Goal: Task Accomplishment & Management: Manage account settings

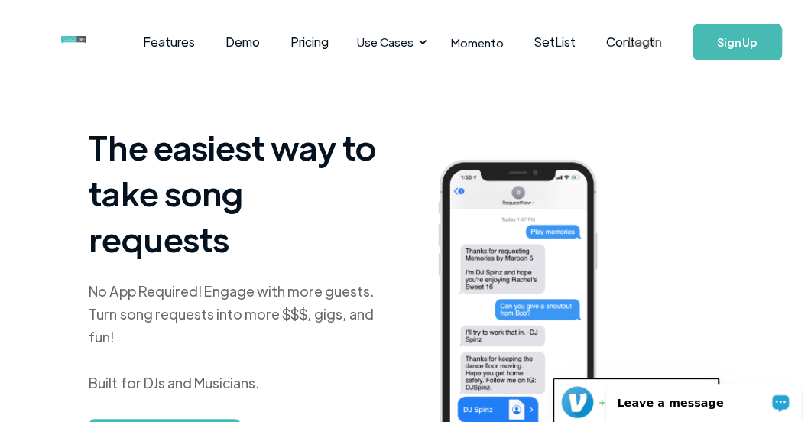
click at [641, 37] on link "Log In" at bounding box center [644, 42] width 65 height 54
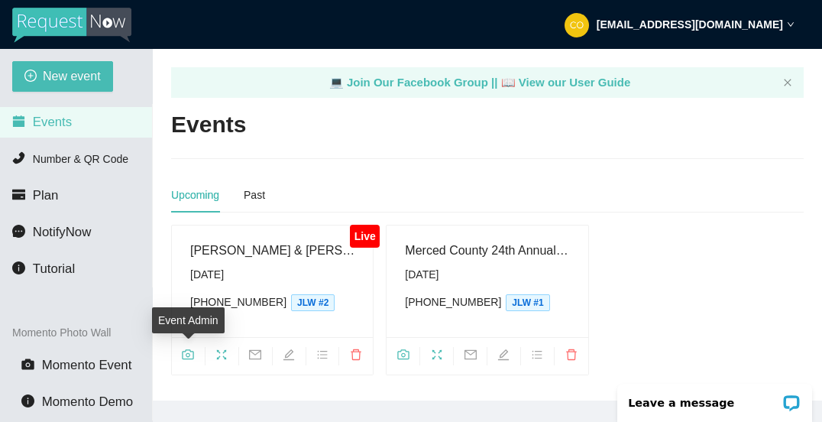
click at [190, 355] on icon "camera" at bounding box center [188, 354] width 11 height 10
